Goal: Check status: Check status

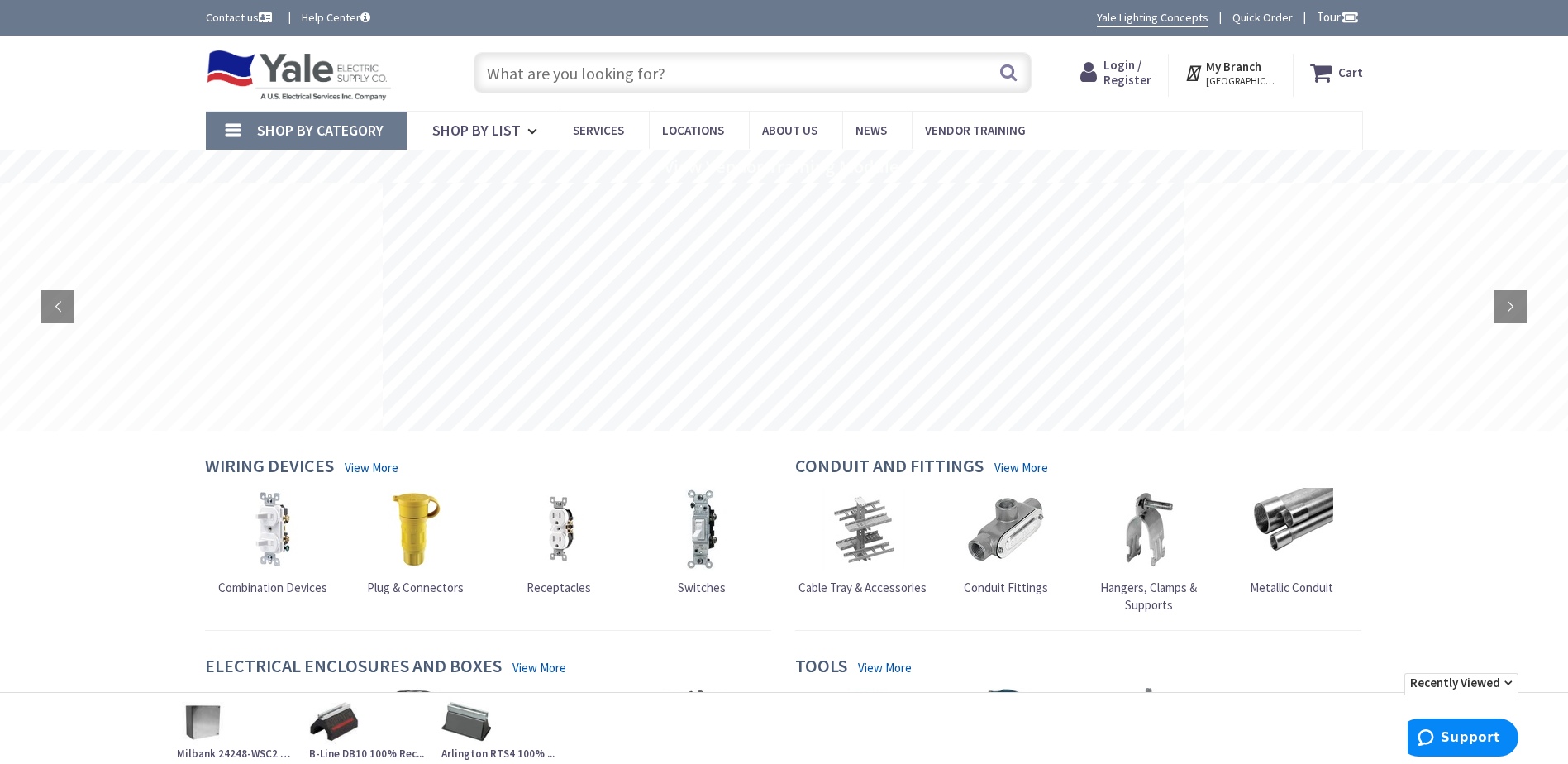
click at [1122, 76] on span "Login / Register" at bounding box center [1127, 72] width 48 height 31
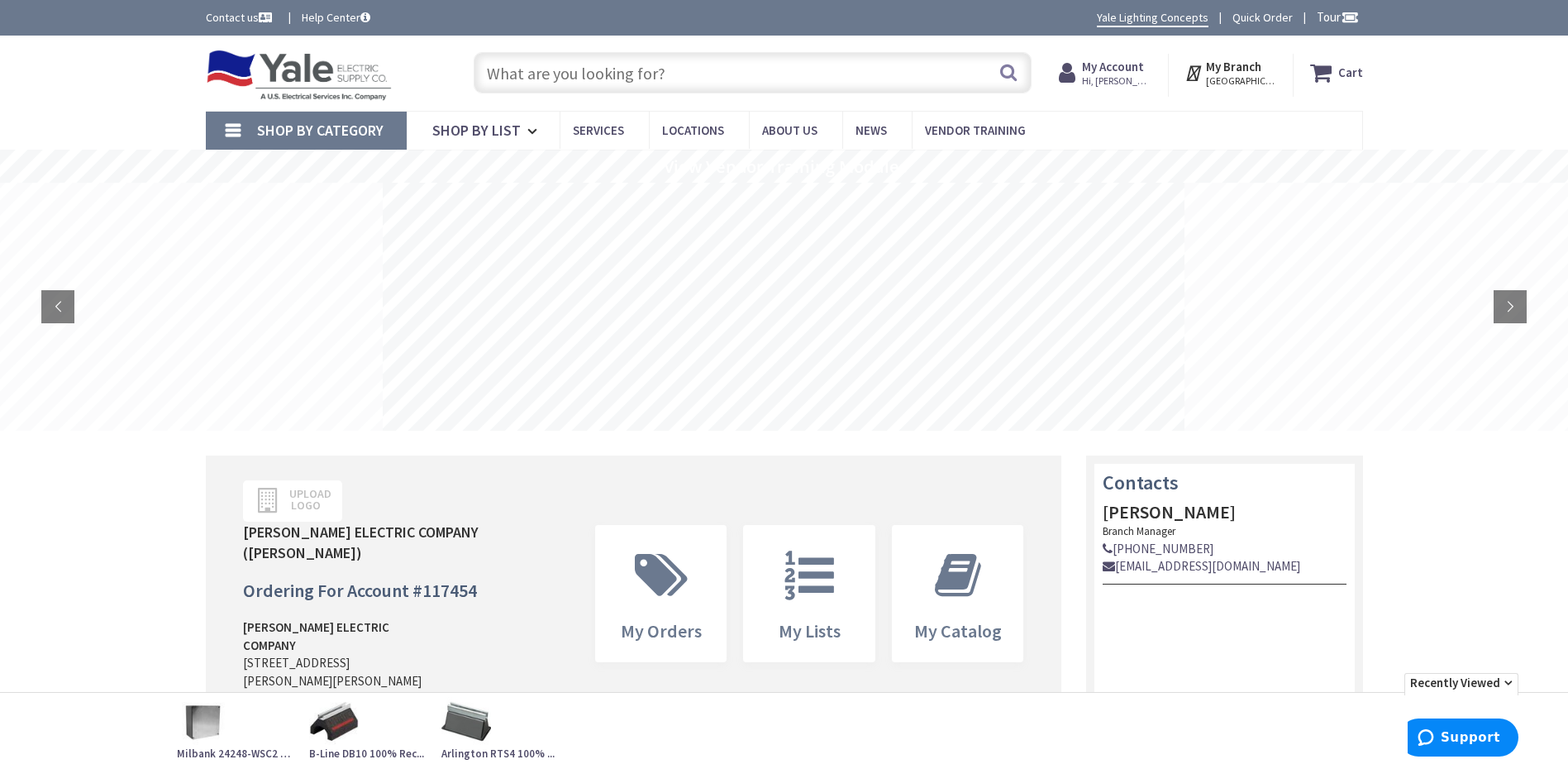
click at [585, 85] on input "text" at bounding box center [753, 73] width 558 height 41
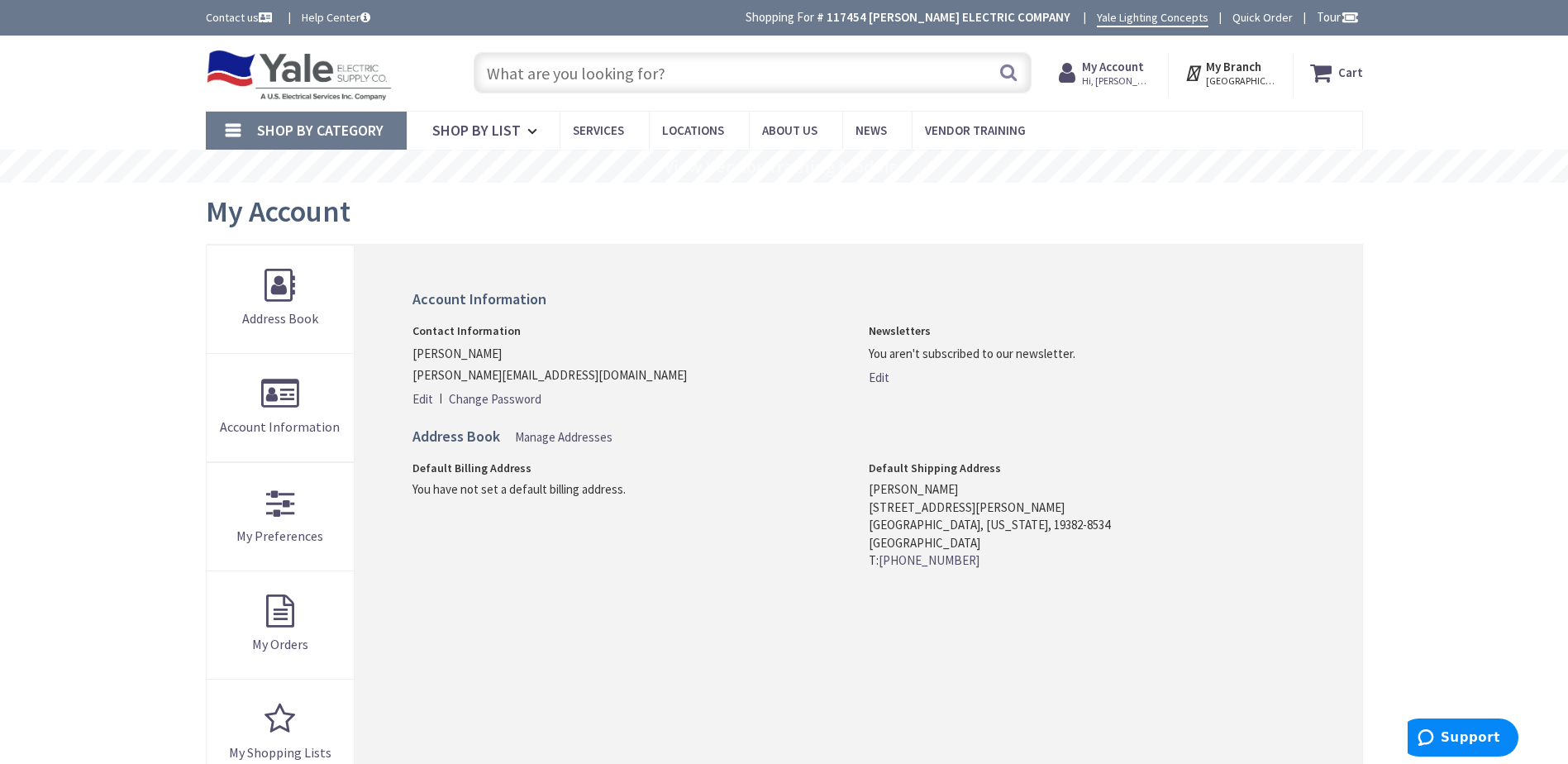
click at [1114, 67] on strong "My Account" at bounding box center [1113, 66] width 62 height 15
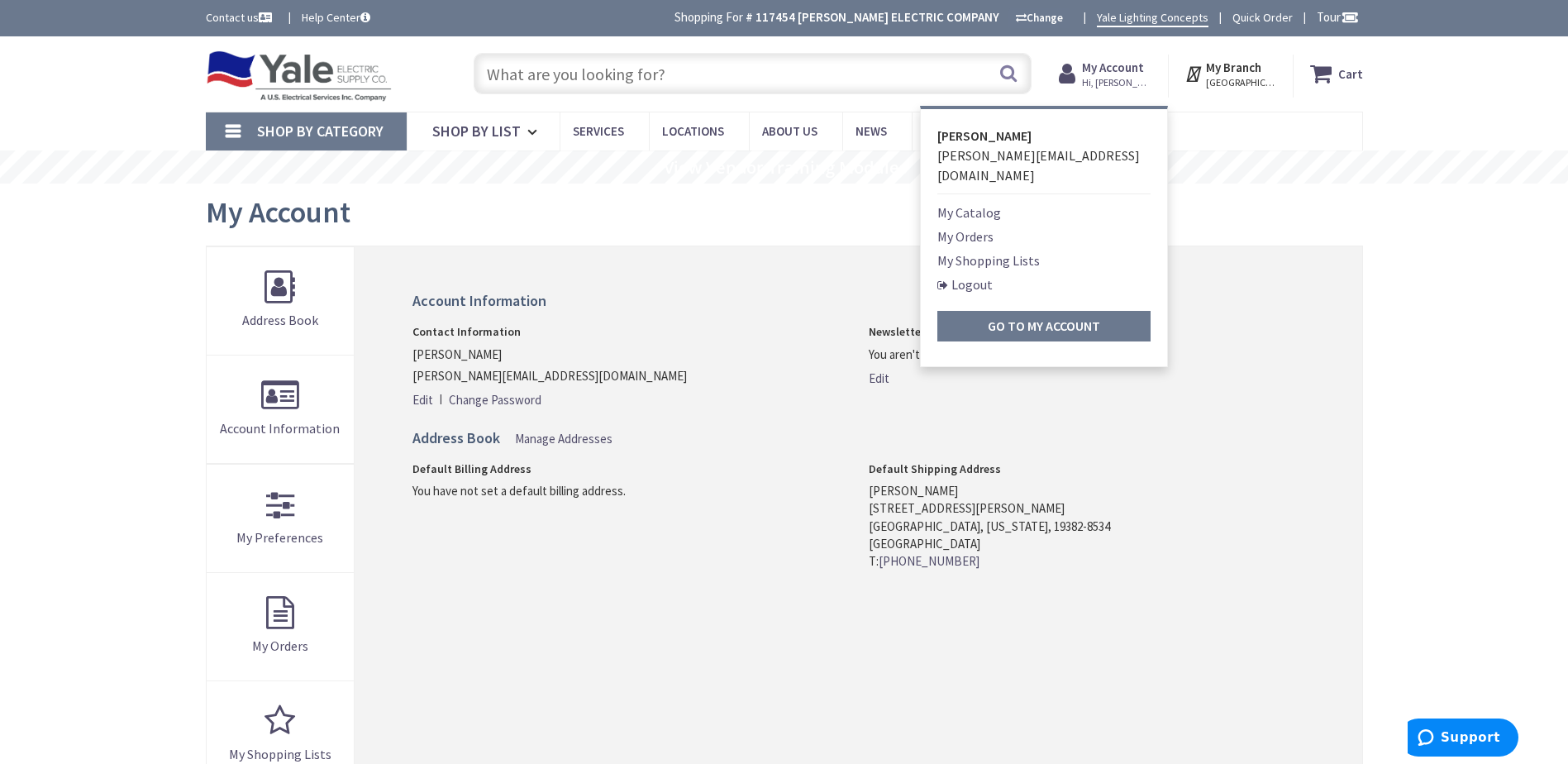
click at [972, 227] on link "My Orders" at bounding box center [965, 237] width 56 height 20
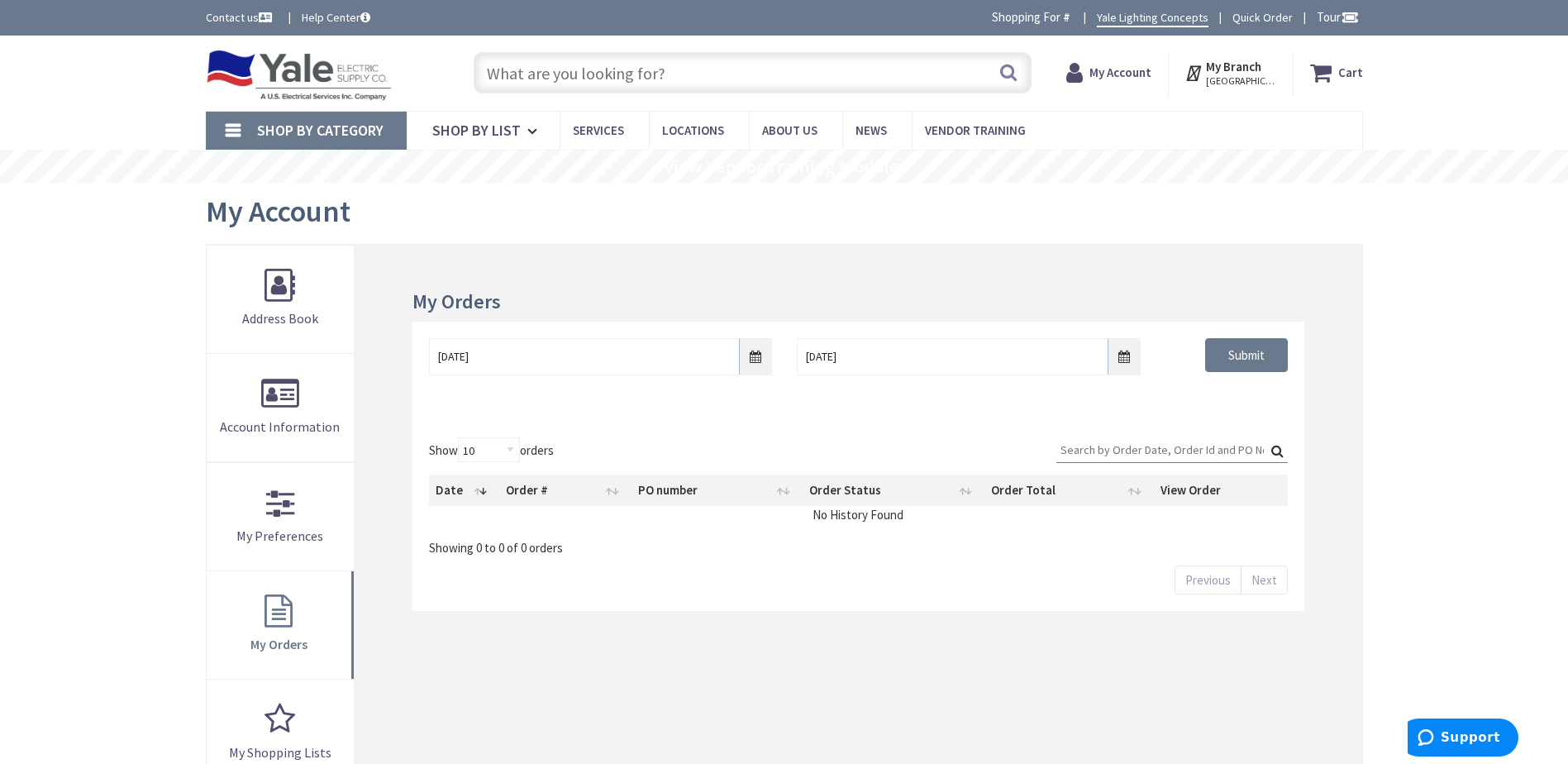
click at [1129, 76] on strong "My Account" at bounding box center [1120, 72] width 62 height 15
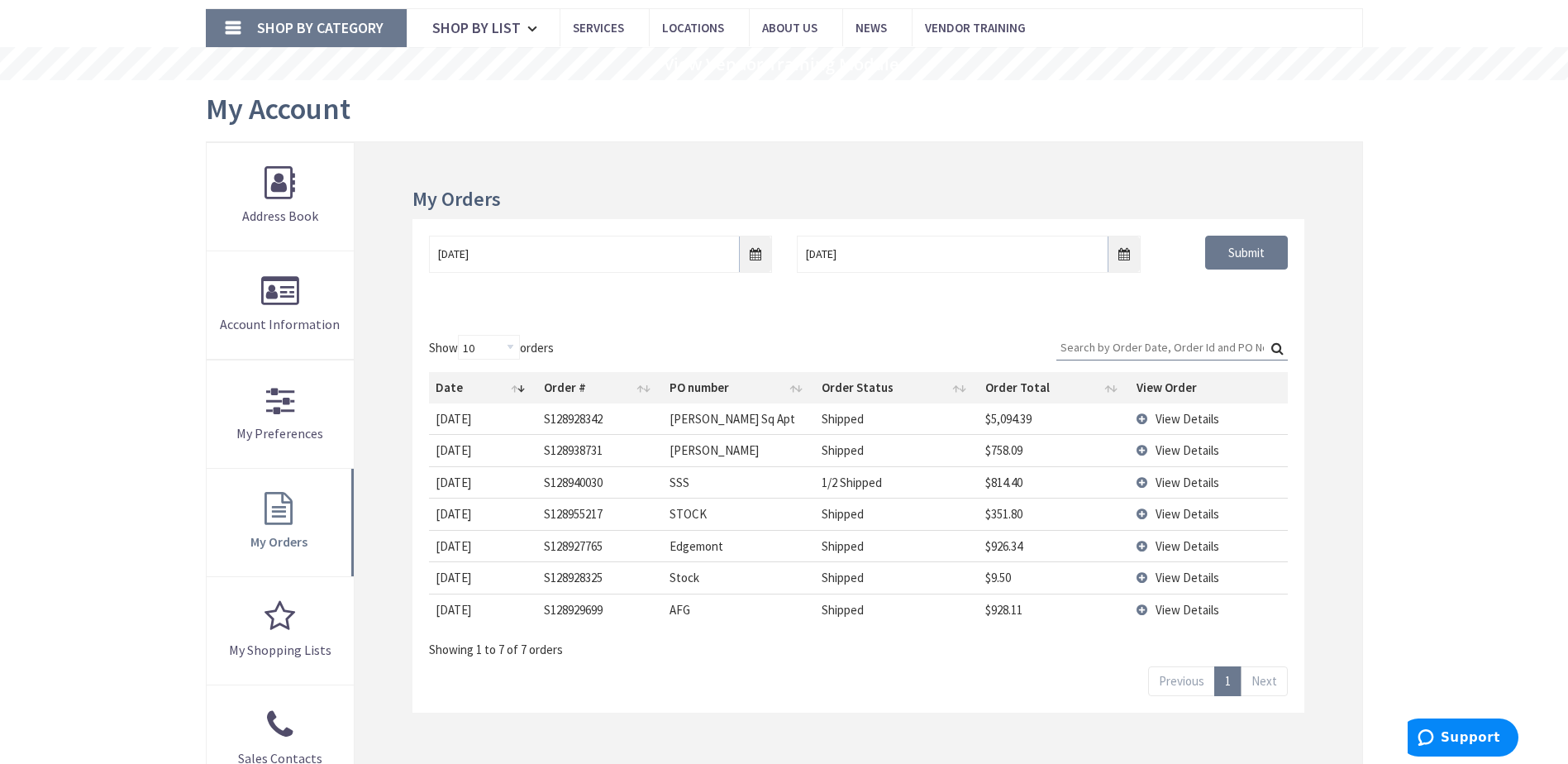
scroll to position [166, 0]
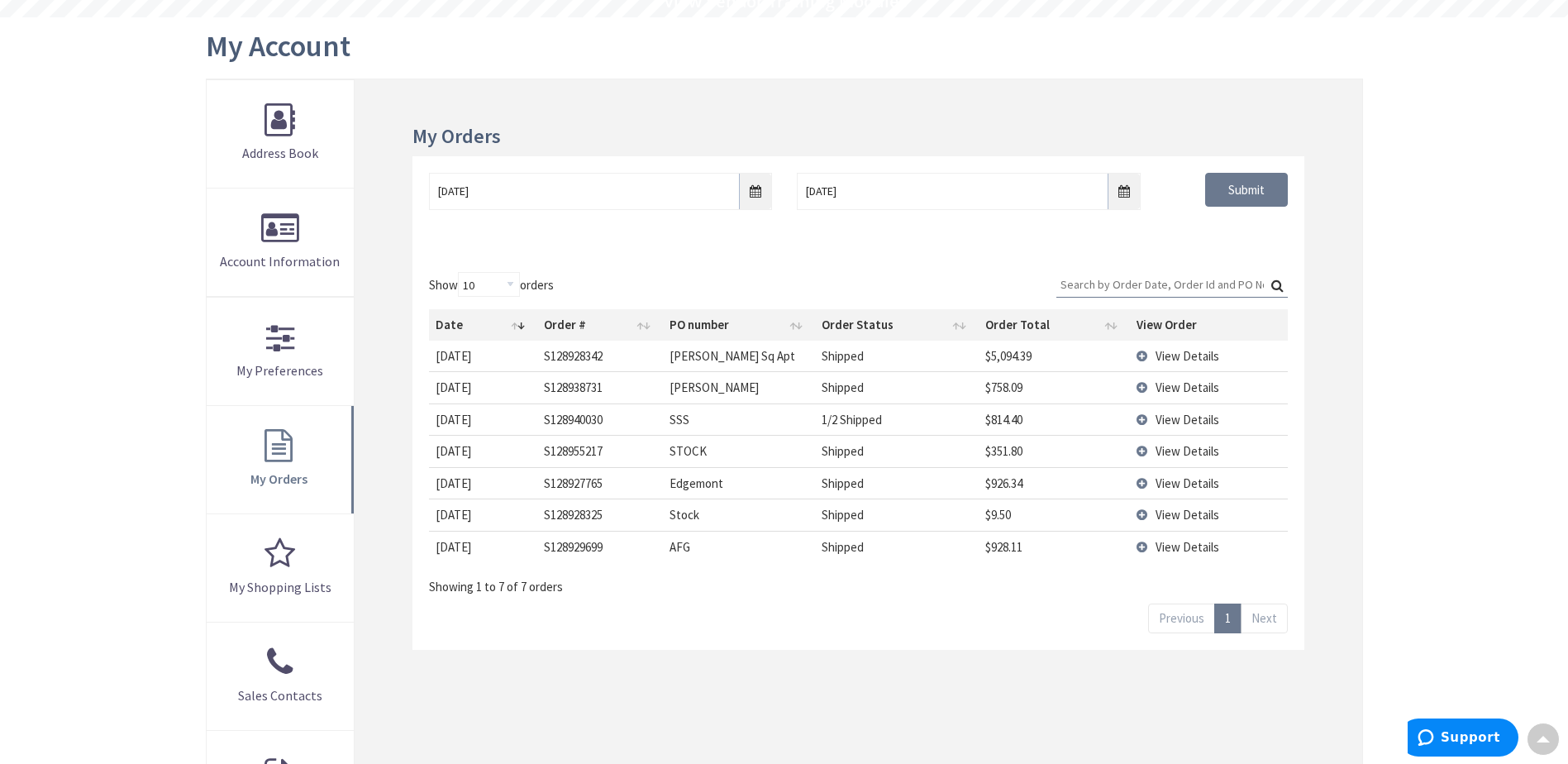
click at [1269, 618] on link "Next" at bounding box center [1264, 618] width 47 height 29
click at [1117, 193] on input "10/8/2025" at bounding box center [968, 191] width 343 height 37
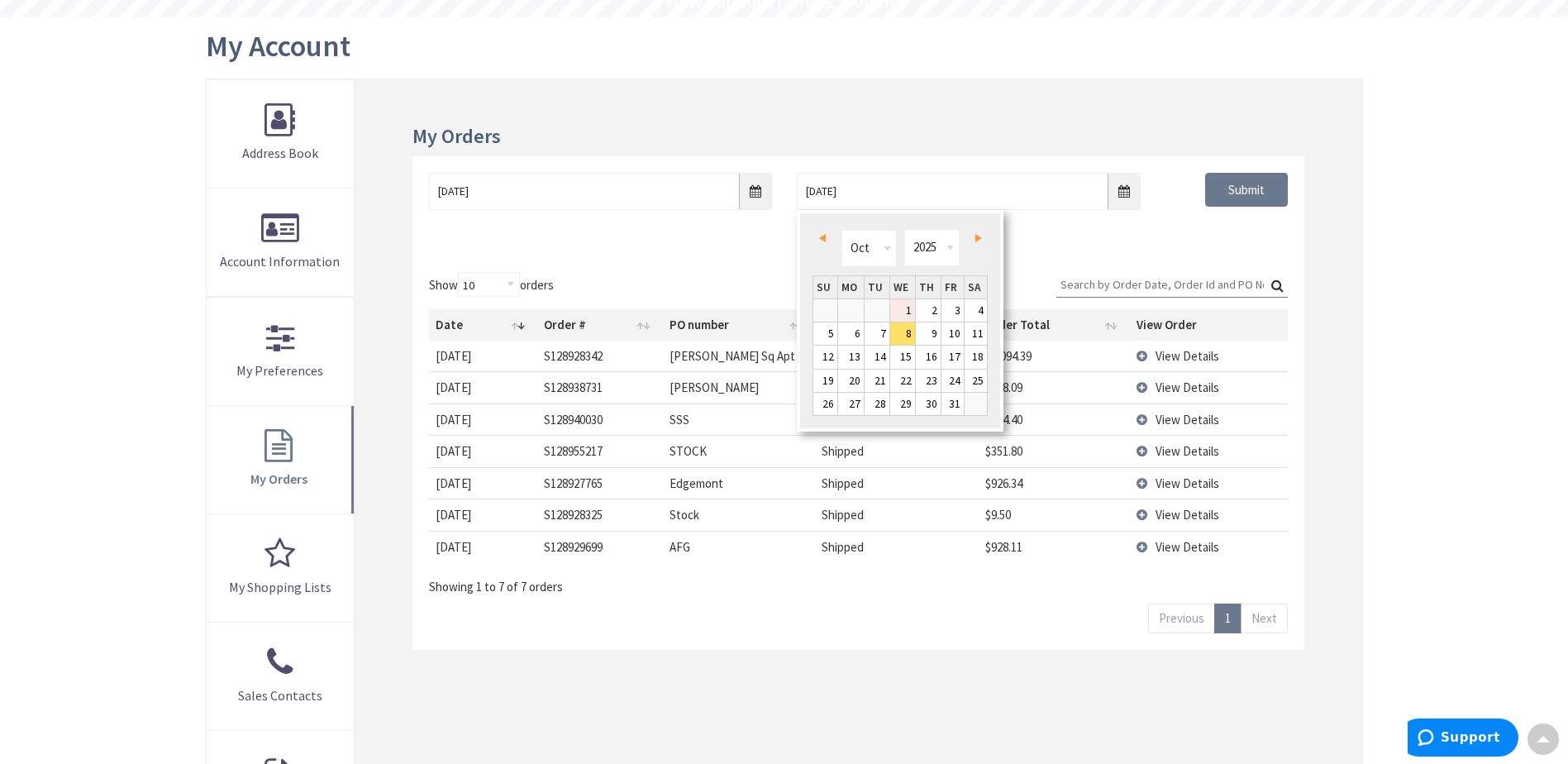
click at [902, 308] on link "1" at bounding box center [903, 310] width 25 height 22
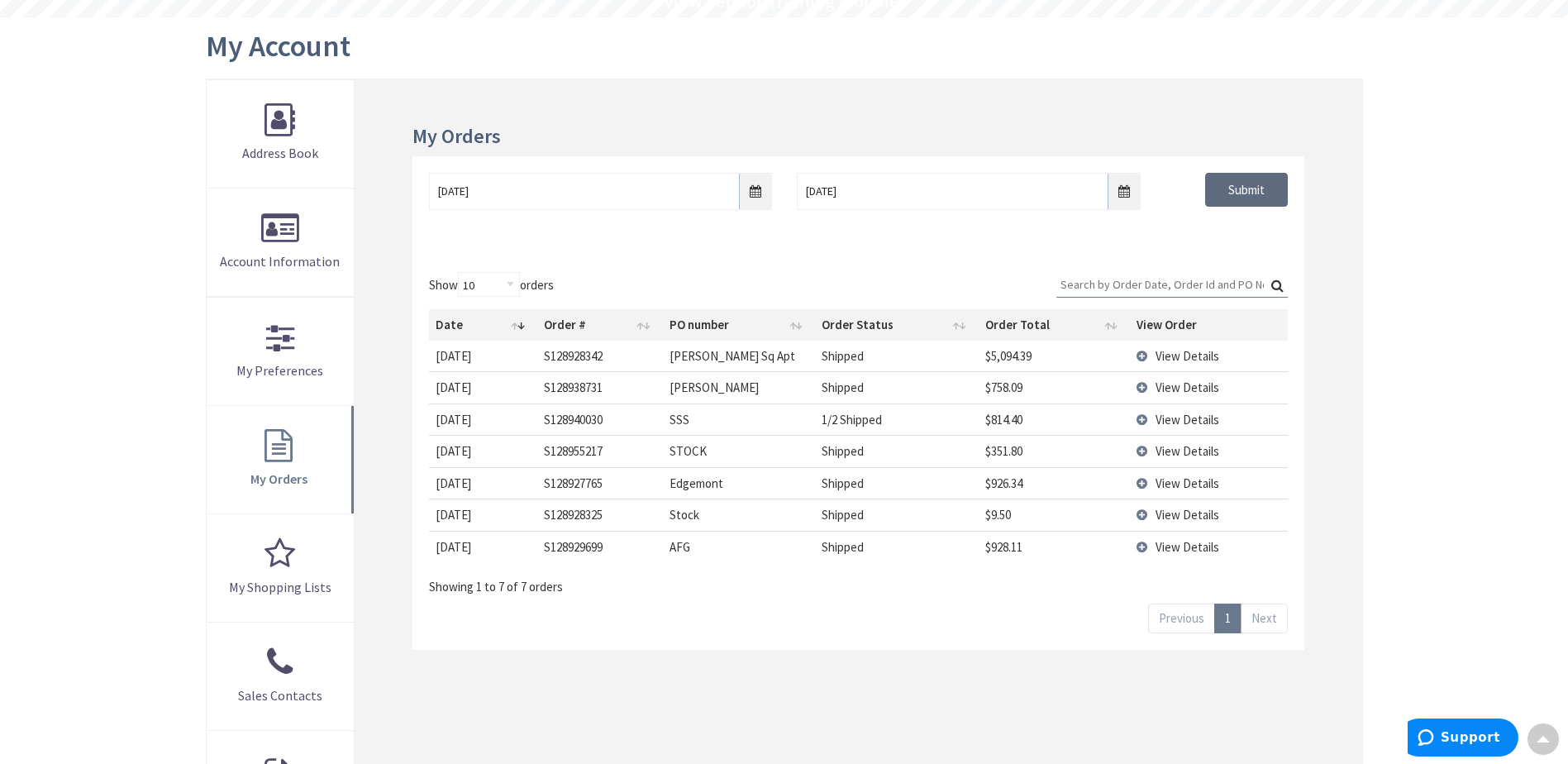
click at [1245, 199] on input "Submit" at bounding box center [1247, 190] width 83 height 35
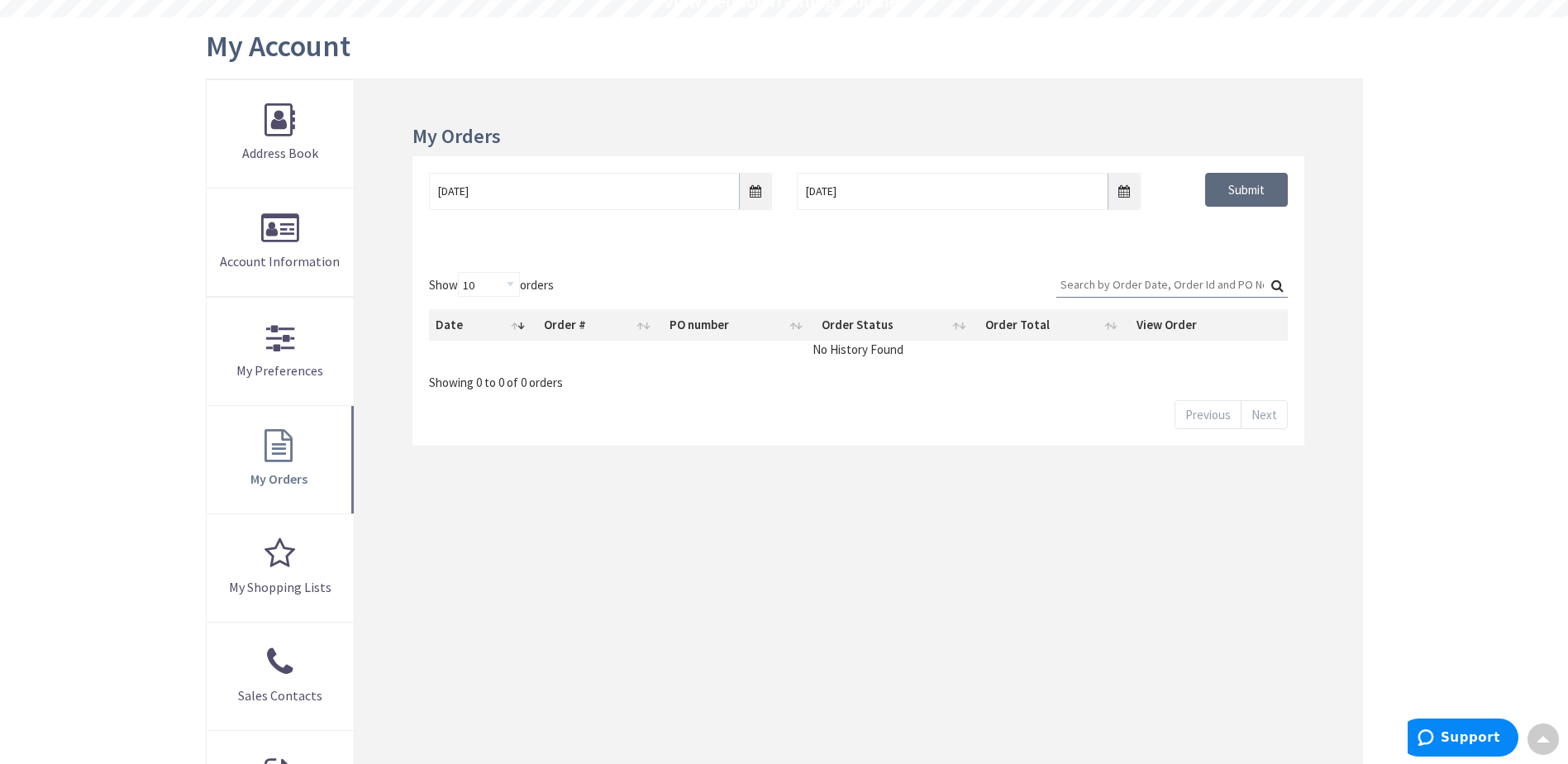
scroll to position [166, 0]
click at [1247, 192] on input "Submit" at bounding box center [1247, 190] width 83 height 35
click at [1121, 193] on input "10/01/2025" at bounding box center [968, 191] width 343 height 37
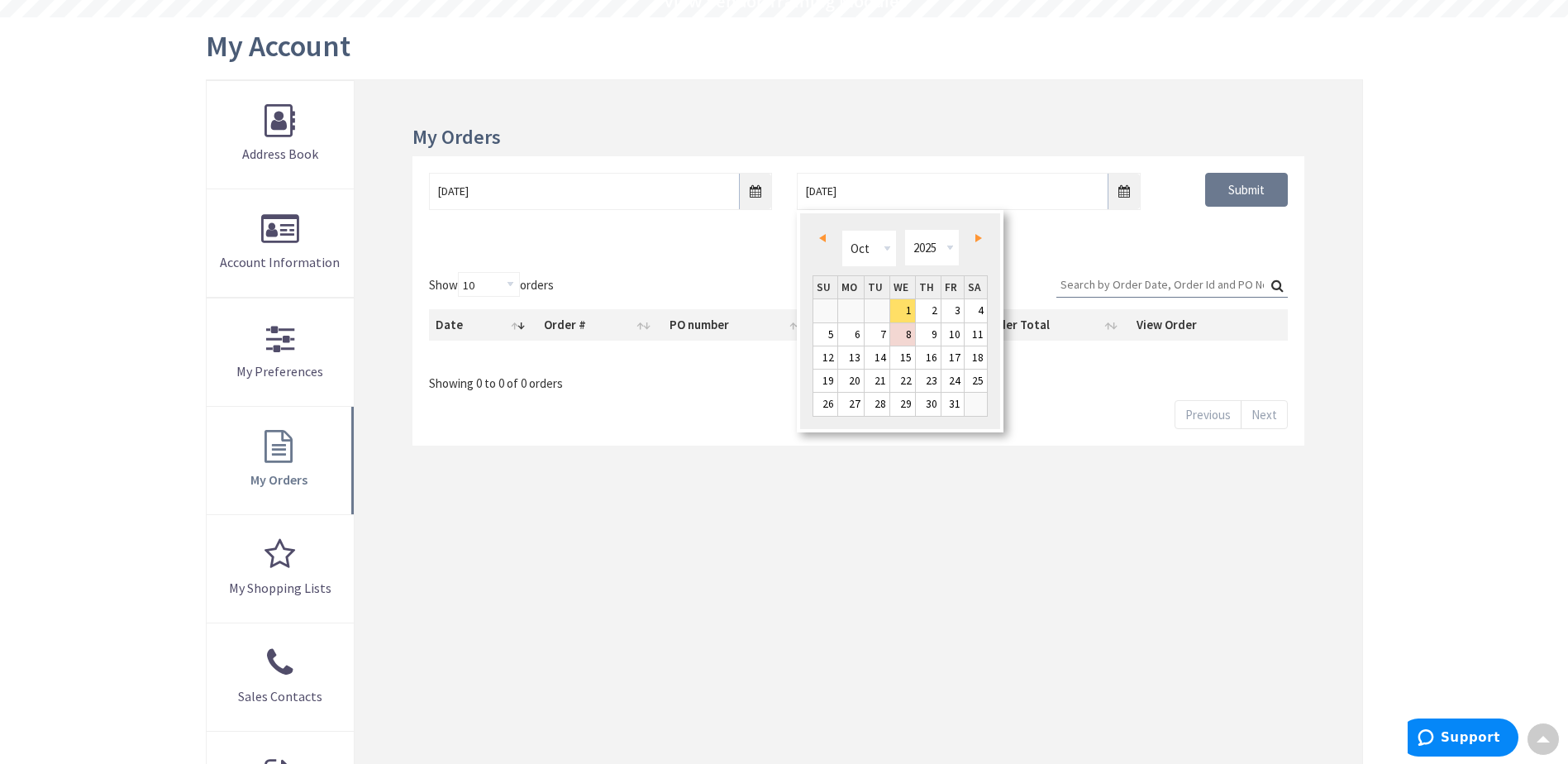
click at [825, 241] on span "Prev" at bounding box center [822, 238] width 6 height 8
type input "08/30/2025"
click at [981, 403] on link "30" at bounding box center [976, 403] width 23 height 22
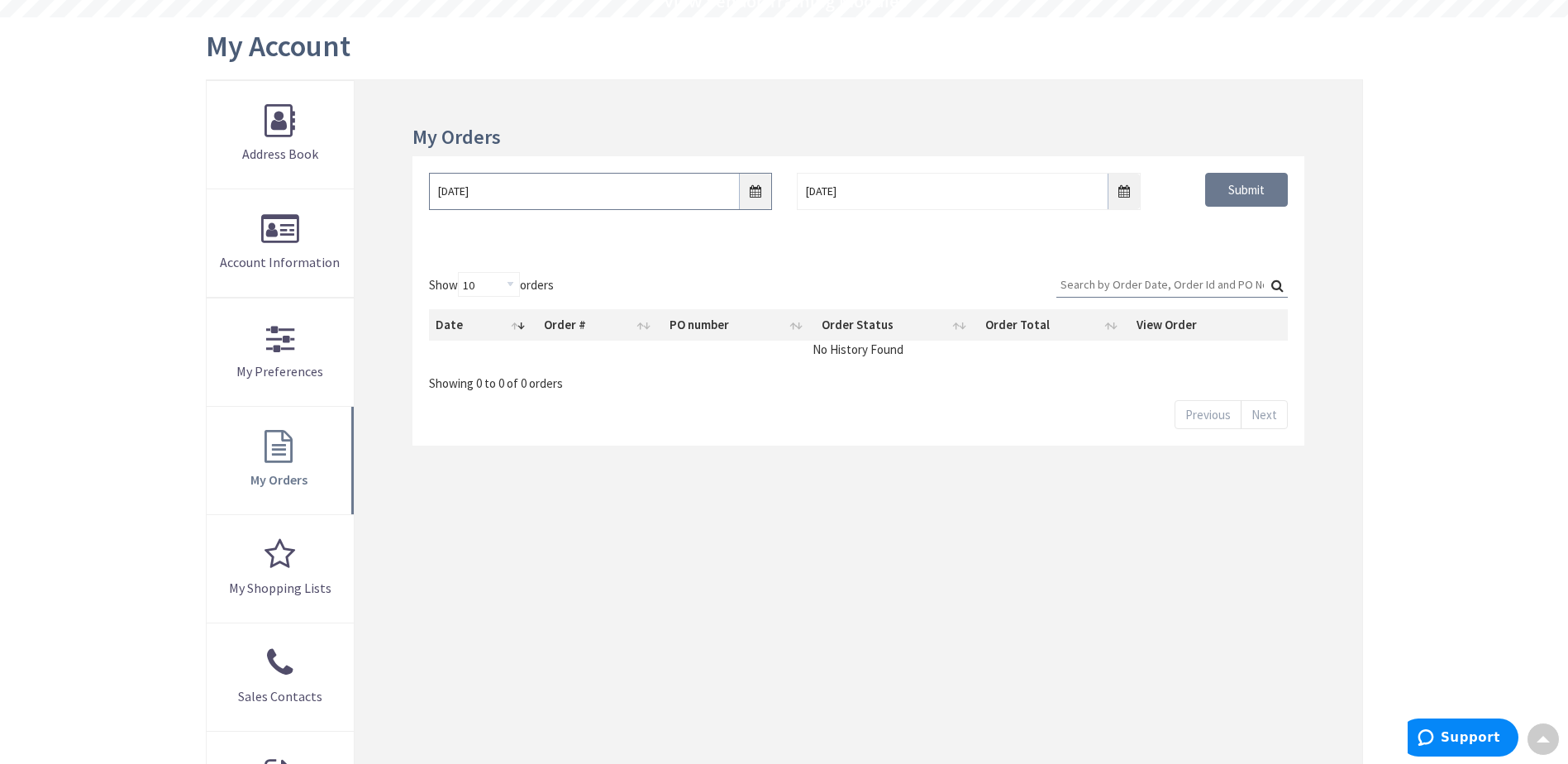
click at [759, 195] on input "10/1/2025" at bounding box center [600, 191] width 343 height 37
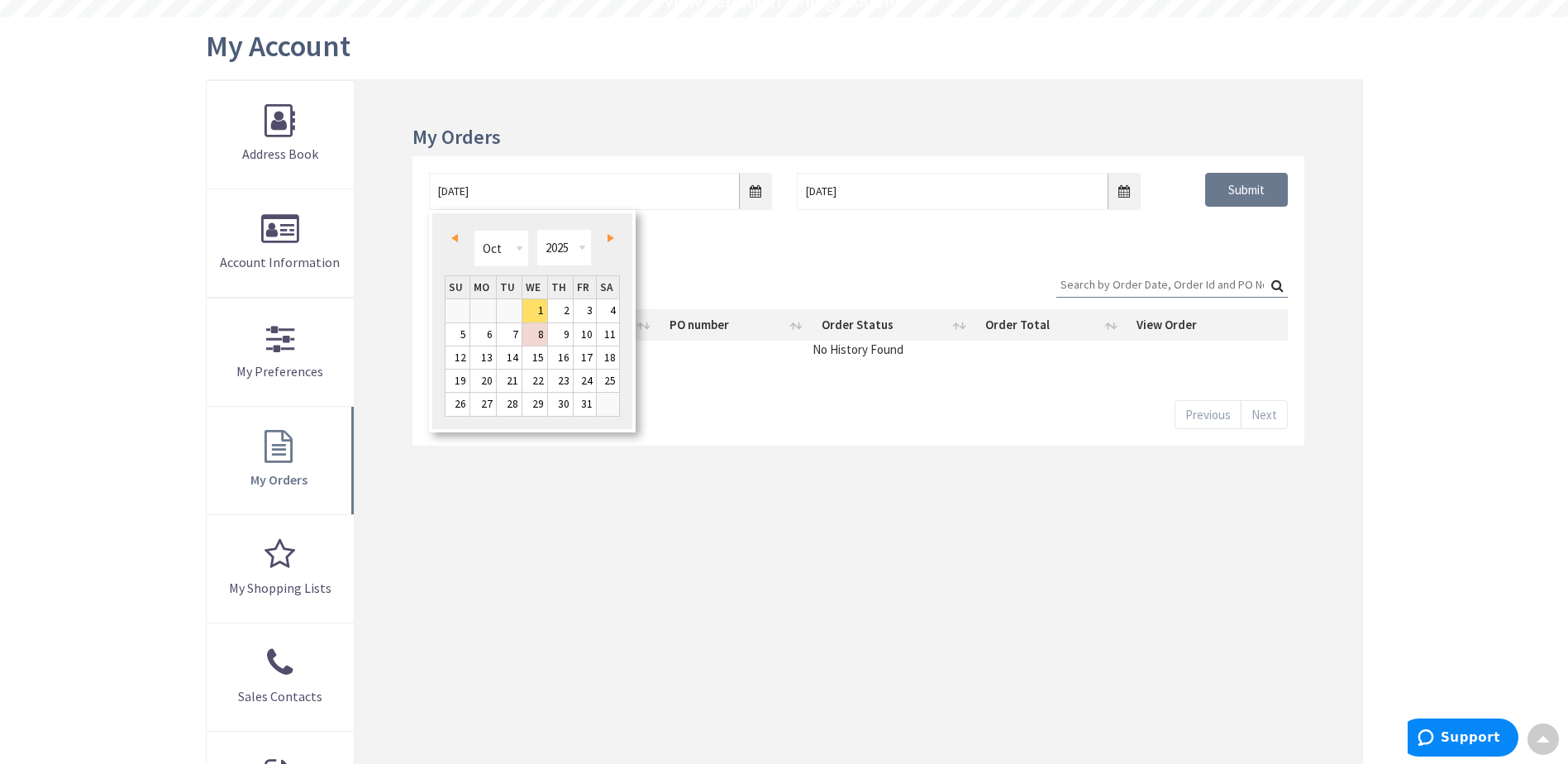
click at [459, 240] on link "Prev" at bounding box center [457, 238] width 22 height 22
type input "08/30/2025"
click at [612, 402] on link "30" at bounding box center [608, 403] width 23 height 22
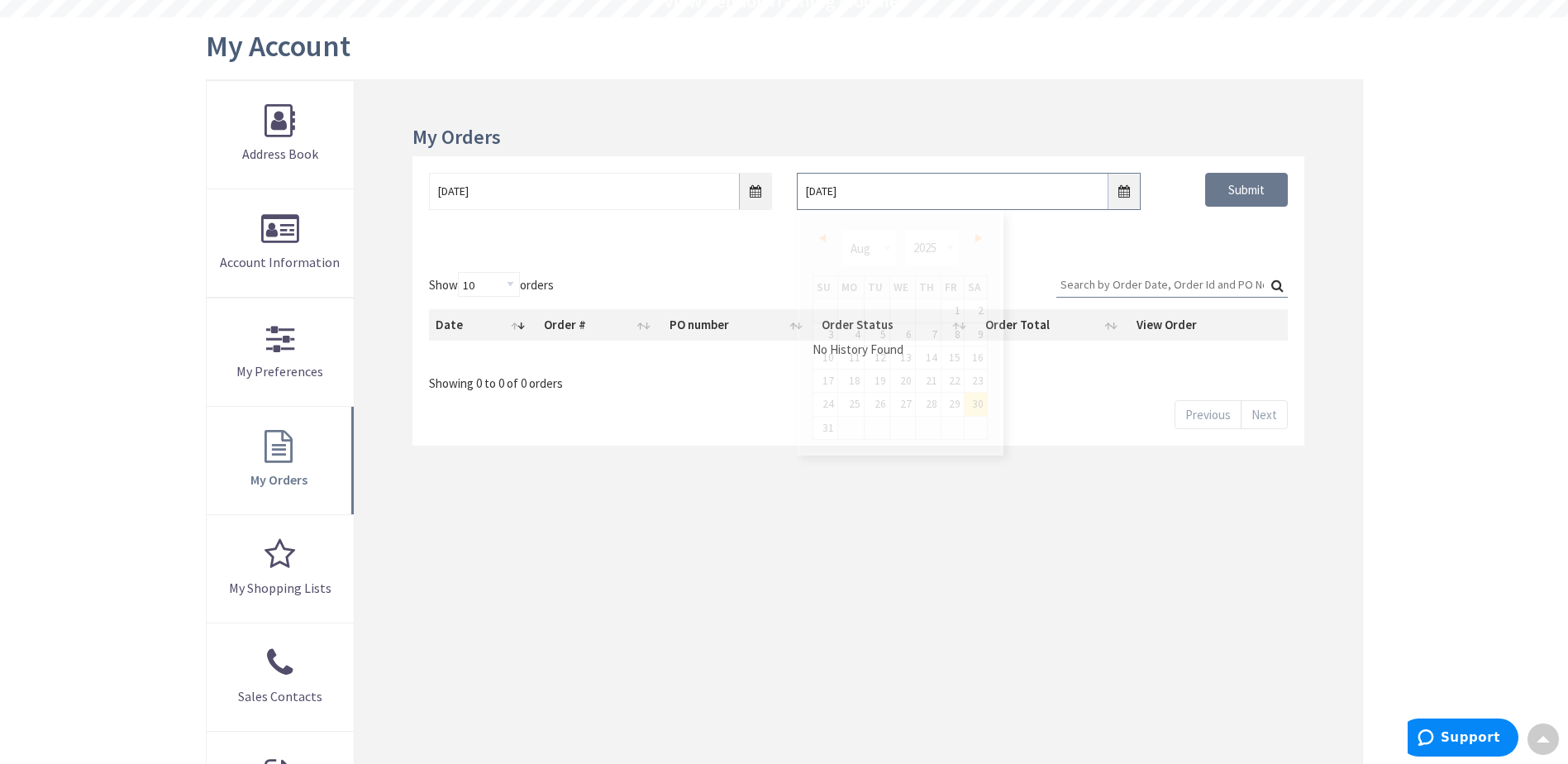
click at [1125, 190] on input "08/30/2025" at bounding box center [968, 191] width 343 height 37
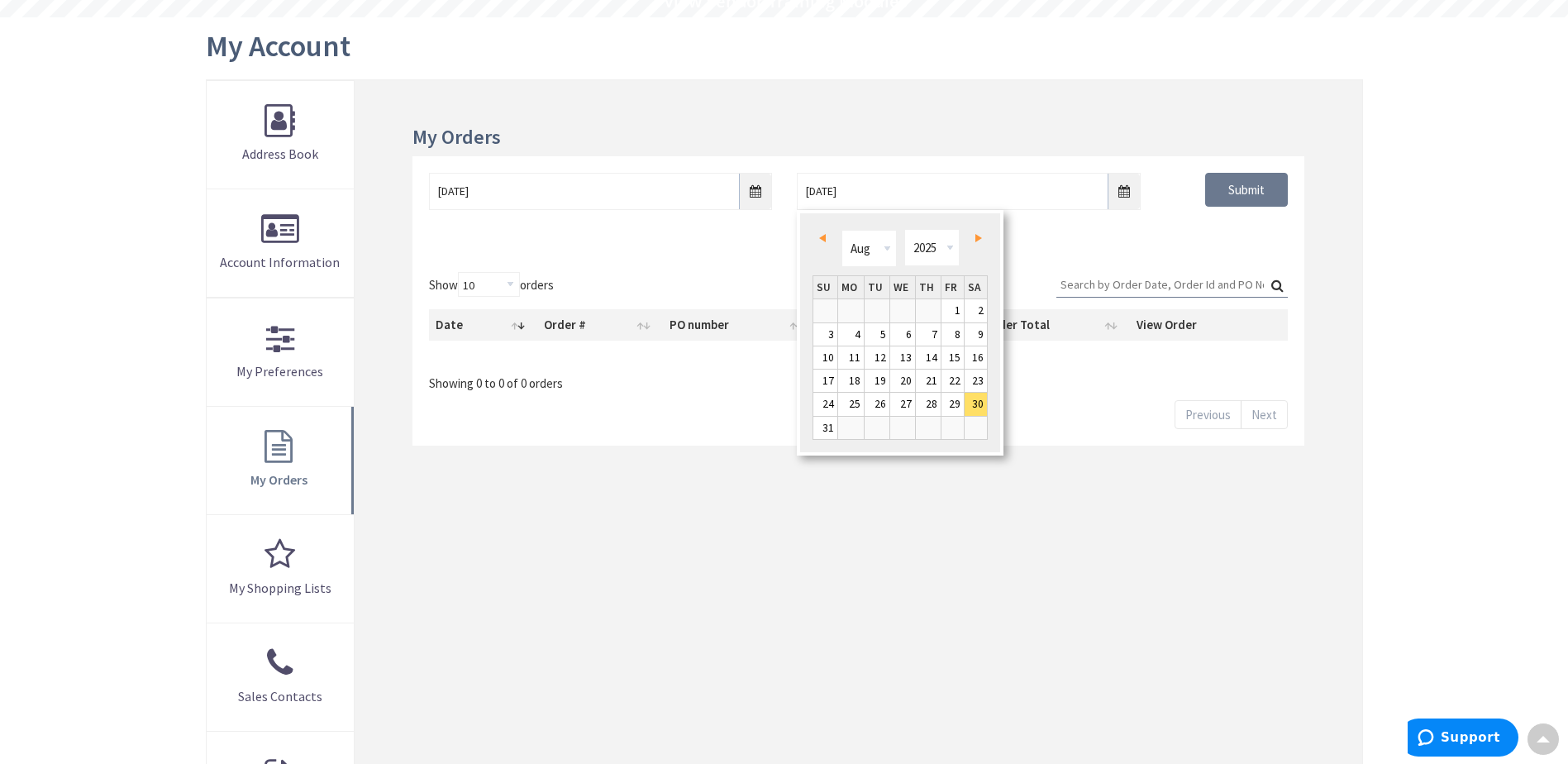
click at [981, 241] on span "Next" at bounding box center [978, 238] width 6 height 8
click at [932, 311] on link "2" at bounding box center [928, 310] width 25 height 22
type input "10/02/2025"
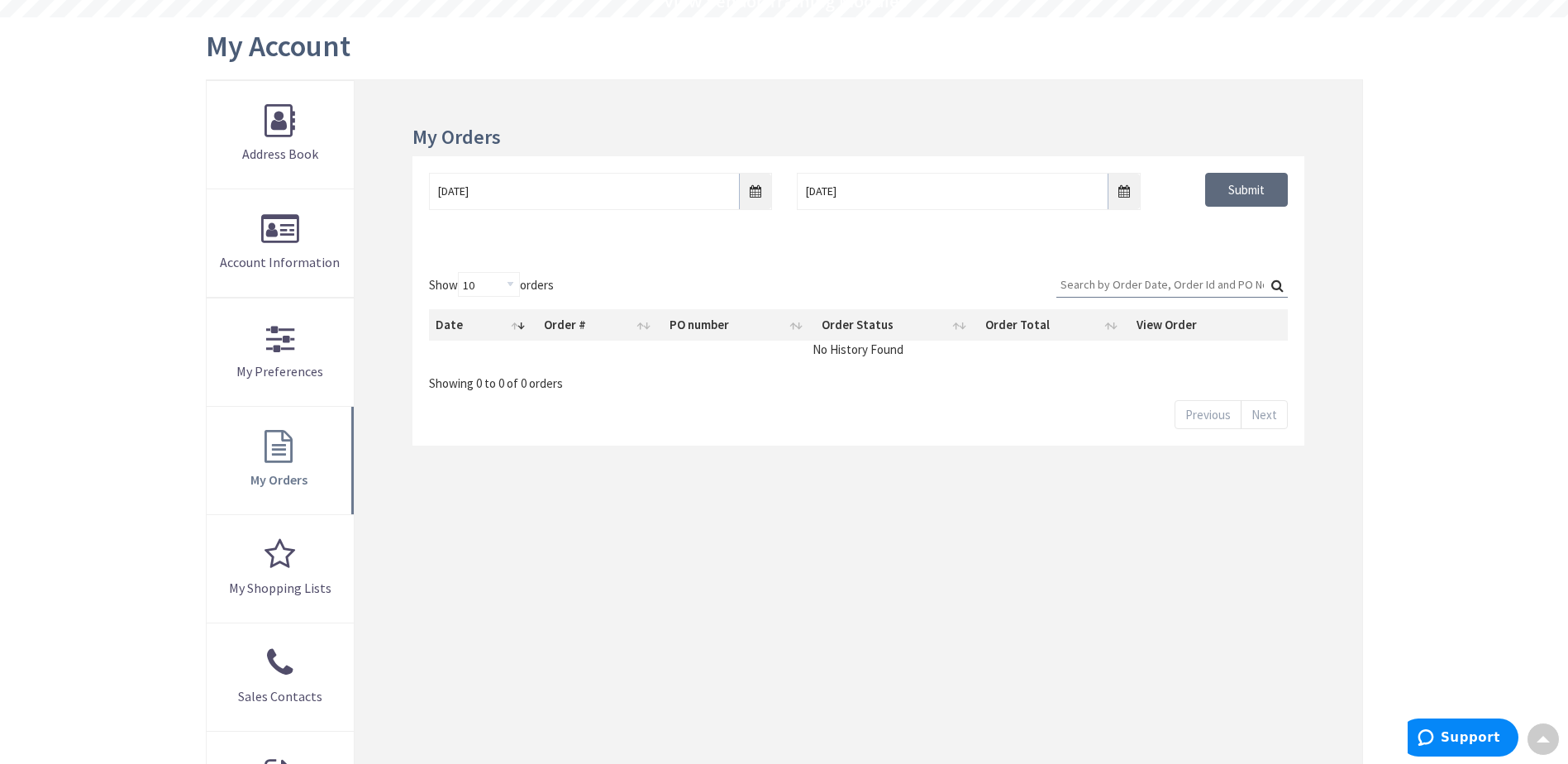
click at [1218, 191] on input "Submit" at bounding box center [1247, 190] width 83 height 35
click at [759, 194] on input "08/30/2025" at bounding box center [600, 191] width 343 height 37
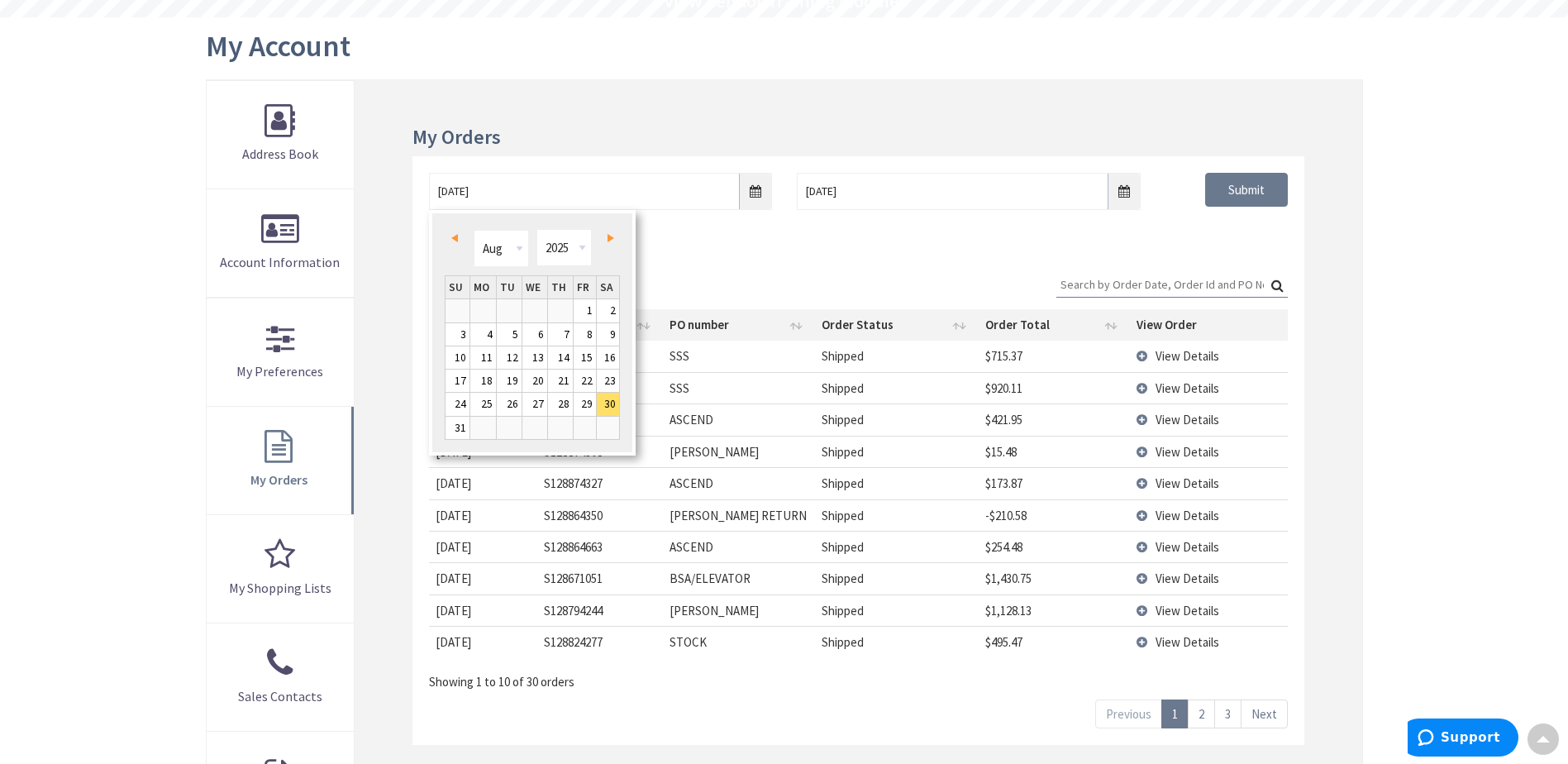
click at [616, 234] on link "Next" at bounding box center [606, 238] width 22 height 22
type input "09/29/2025"
click at [484, 404] on link "29" at bounding box center [483, 403] width 25 height 22
